Goal: Check status: Check status

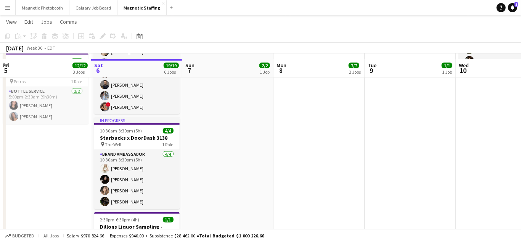
scroll to position [236, 0]
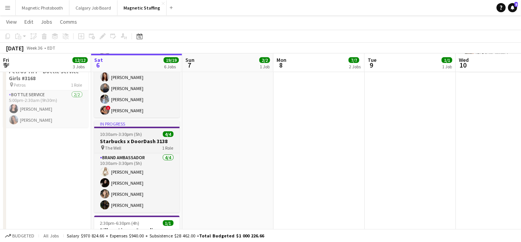
click at [132, 131] on app-job-card "In progress 10:30am-3:30pm (5h) 4/4 Starbucks x DoorDash 3138 pin The Well 1 Ro…" at bounding box center [136, 166] width 85 height 92
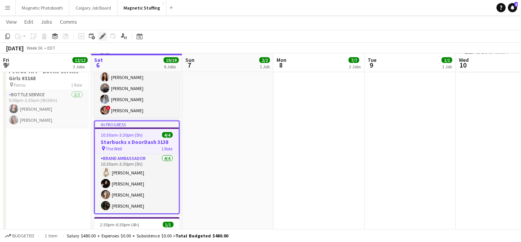
click at [105, 36] on icon "Edit" at bounding box center [103, 36] width 6 height 6
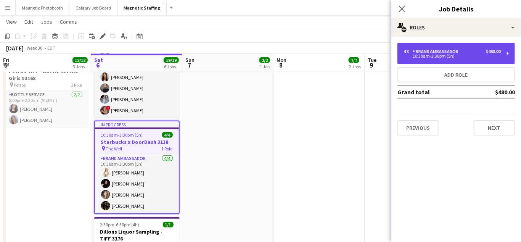
click at [424, 54] on div "10:30am-3:30pm (5h)" at bounding box center [451, 56] width 97 height 4
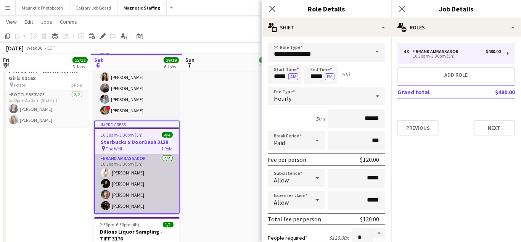
scroll to position [0, 183]
click at [171, 186] on app-card-role "Brand Ambassador [DATE] 10:30am-3:30pm (5h) [PERSON_NAME] [PERSON_NAME] [PERSON…" at bounding box center [136, 183] width 84 height 59
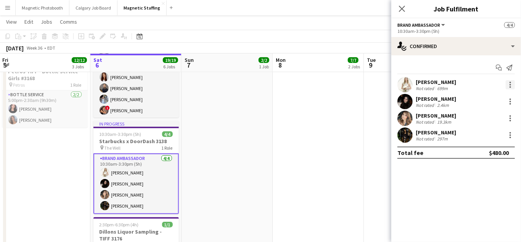
click at [511, 81] on div at bounding box center [510, 84] width 9 height 9
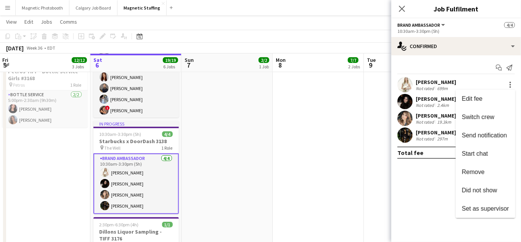
click at [511, 47] on div at bounding box center [260, 121] width 521 height 242
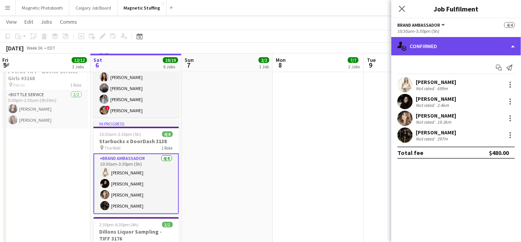
click at [515, 46] on div "single-neutral-actions-check-2 Confirmed" at bounding box center [456, 46] width 130 height 18
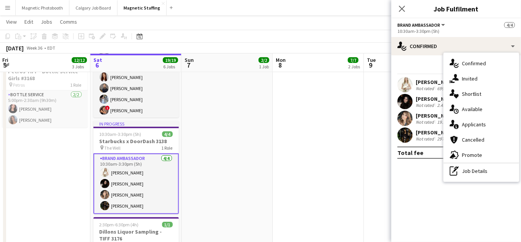
click at [8, 6] on app-icon "Menu" at bounding box center [8, 8] width 6 height 6
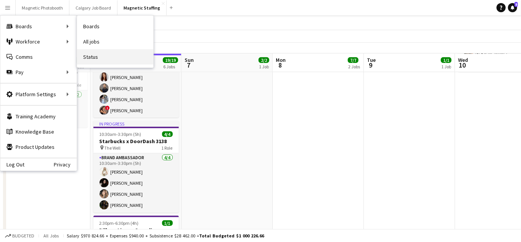
click at [93, 63] on link "Status" at bounding box center [115, 56] width 76 height 15
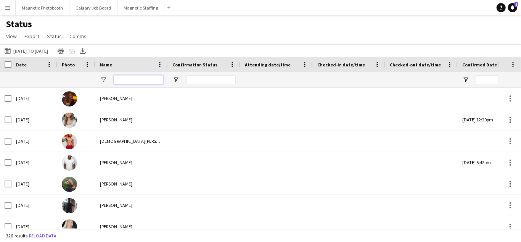
click at [123, 81] on input "Name Filter Input" at bounding box center [139, 79] width 50 height 9
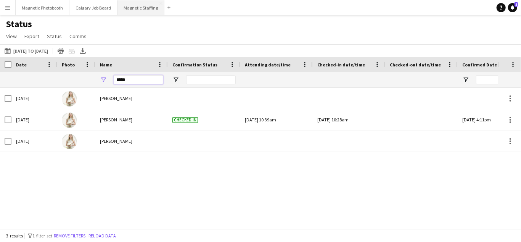
type input "*****"
click at [130, 10] on button "Magnetic Staffing Close" at bounding box center [140, 7] width 47 height 15
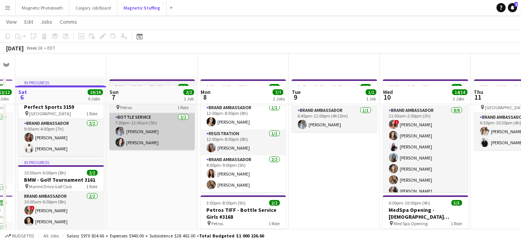
scroll to position [87, 0]
